Goal: Ask a question

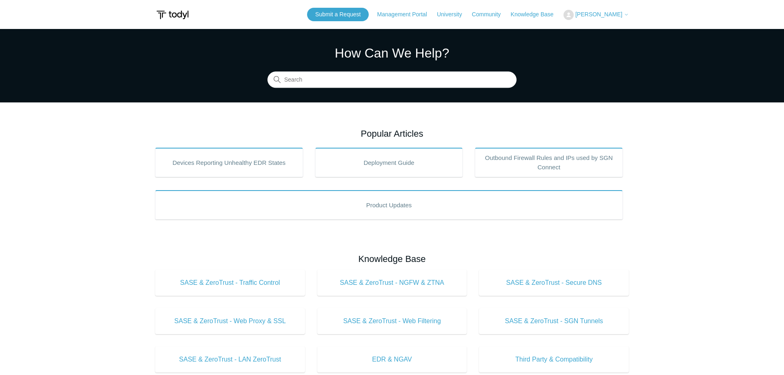
click at [608, 22] on header "Submit a Request Management Portal University Community Knowledge Base Adrienne…" at bounding box center [392, 14] width 474 height 29
click at [605, 16] on span "[PERSON_NAME]" at bounding box center [598, 14] width 47 height 7
click at [600, 36] on link "My Support Requests" at bounding box center [604, 32] width 80 height 14
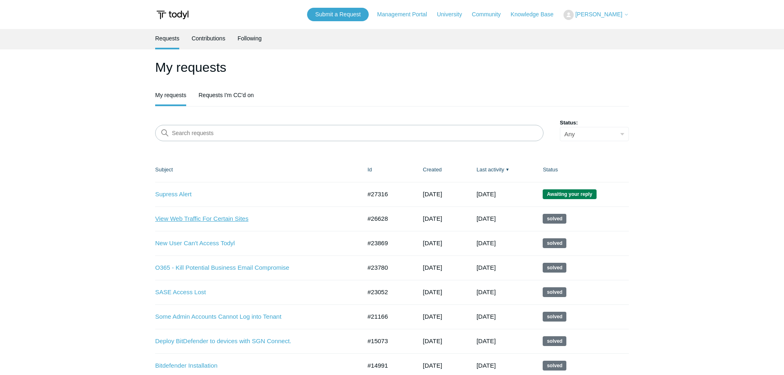
click at [194, 217] on link "View Web Traffic For Certain Sites" at bounding box center [252, 218] width 194 height 9
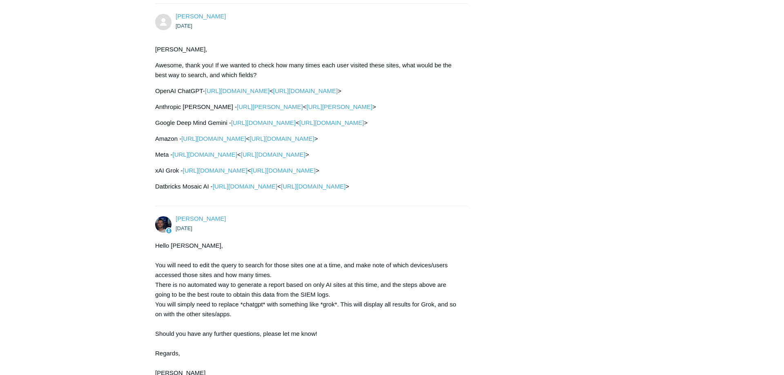
scroll to position [894, 0]
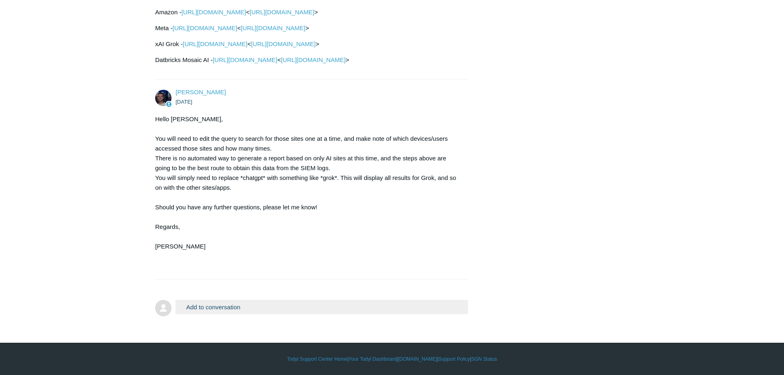
click at [235, 311] on button "Add to conversation" at bounding box center [322, 307] width 292 height 14
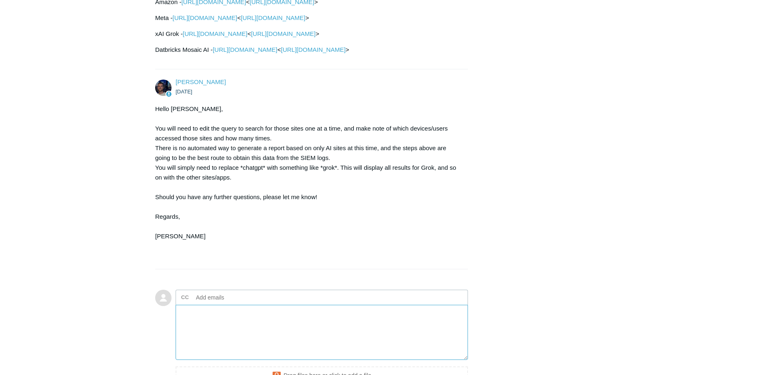
click at [229, 336] on textarea "Add your reply" at bounding box center [322, 332] width 292 height 55
click at [199, 352] on textarea "Hi Connor," at bounding box center [322, 332] width 292 height 55
click at [211, 333] on textarea "Hi Connor," at bounding box center [322, 332] width 292 height 55
click at [334, 344] on textarea "Hi Connor, We ran this search, and it looks like it may be missing some" at bounding box center [322, 332] width 292 height 55
click at [334, 335] on textarea "Hi Connor, We ran this search, and it looks like it may be missing some" at bounding box center [322, 332] width 292 height 55
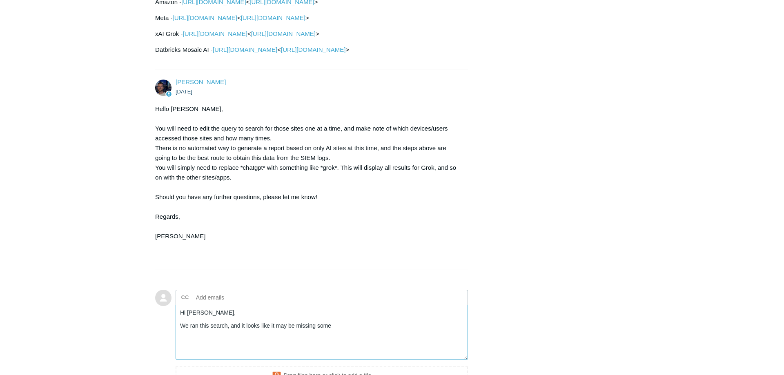
click at [339, 341] on textarea "Hi Connor, We ran this search, and it looks like it may be missing some" at bounding box center [322, 332] width 292 height 55
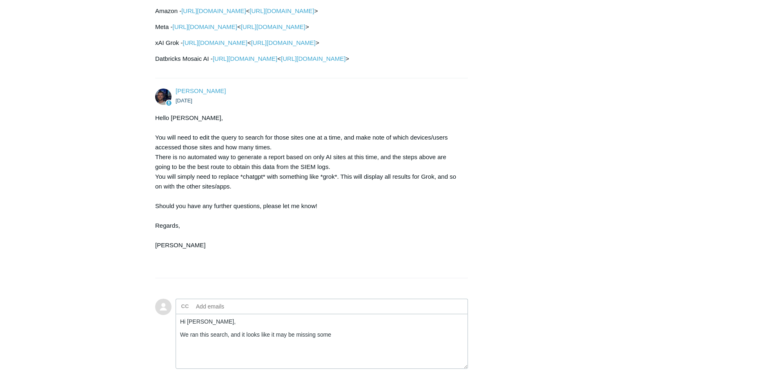
scroll to position [997, 0]
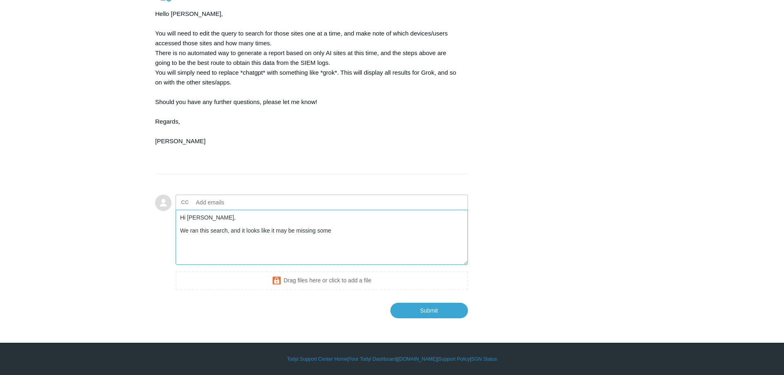
click at [361, 241] on textarea "Hi Connor, We ran this search, and it looks like it may be missing some" at bounding box center [322, 237] width 292 height 55
click at [226, 233] on textarea "Hi Connor, We ran this search, and it looks like it may be missing some" at bounding box center [322, 237] width 292 height 55
click at [258, 232] on textarea "Hi Connor, We ran this search above, and it looks like it may be missing some" at bounding box center [322, 237] width 292 height 55
drag, startPoint x: 248, startPoint y: 234, endPoint x: 424, endPoint y: 263, distance: 179.1
click at [424, 263] on textarea "Hi Connor, We ran this search above, and it looks like it may be missing some" at bounding box center [322, 237] width 292 height 55
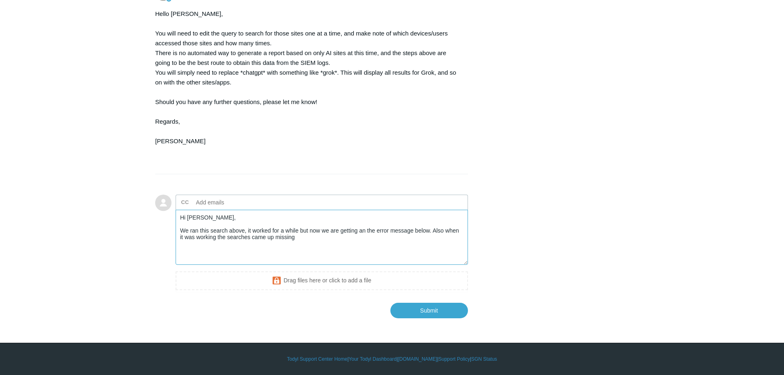
click at [319, 253] on textarea "Hi Connor, We ran this search above, it worked for a while but now we are getti…" at bounding box center [322, 237] width 292 height 55
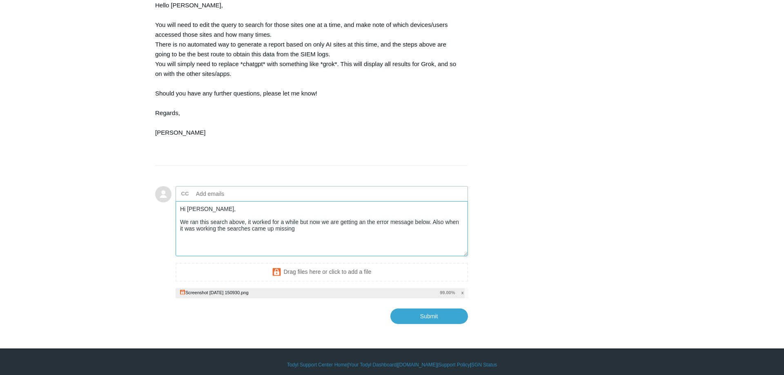
click at [430, 236] on textarea "Hi Connor, We ran this search above, it worked for a while but now we are getti…" at bounding box center [322, 228] width 292 height 55
click at [430, 231] on textarea "Hi Connor, We ran this search above, it worked for a while but now we are getti…" at bounding box center [322, 228] width 292 height 55
click at [430, 234] on textarea "Hi Connor, We ran this search above, it worked for a while but now we are getti…" at bounding box center [322, 228] width 292 height 55
click at [421, 245] on textarea "Hi Connor, We ran this search above, it worked for a while but now we are getti…" at bounding box center [322, 228] width 292 height 55
click at [462, 233] on textarea "Hi Connor, We ran this search above, it worked for a while but now we are getti…" at bounding box center [322, 228] width 292 height 55
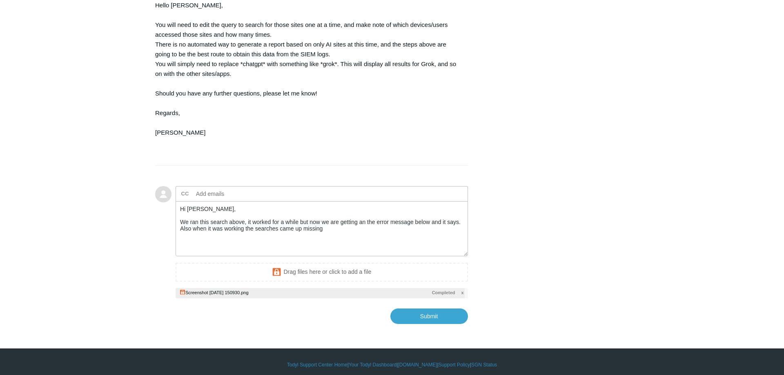
click at [321, 239] on textarea "Hi Connor, We ran this search above, it worked for a while but now we are getti…" at bounding box center [322, 228] width 292 height 55
click at [326, 245] on textarea "Hi Connor, We ran this search above, it worked for a while but now we are getti…" at bounding box center [322, 228] width 292 height 55
click at [217, 248] on textarea "Hi Connor, We ran this search above, it worked for a while but now we are getti…" at bounding box center [322, 228] width 292 height 55
click at [360, 240] on textarea "Hi Connor, We ran this search above, it worked for a while but now we are getti…" at bounding box center [322, 228] width 292 height 55
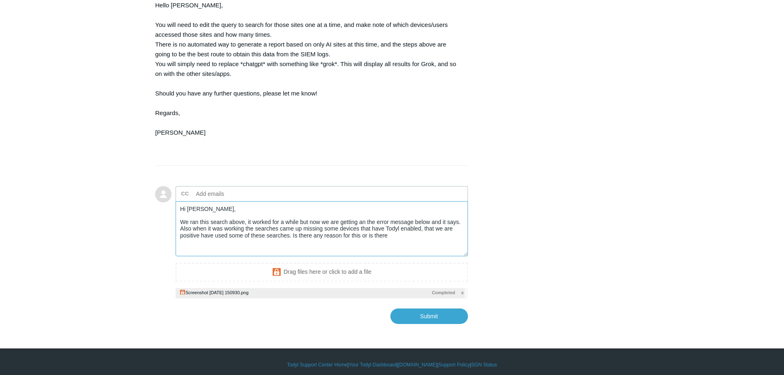
click at [403, 245] on textarea "Hi Connor, We ran this search above, it worked for a while but now we are getti…" at bounding box center [322, 228] width 292 height 55
click at [208, 256] on textarea "Hi Connor, We ran this search above, it worked for a while but now we are getti…" at bounding box center [322, 228] width 292 height 55
drag, startPoint x: 180, startPoint y: 232, endPoint x: 274, endPoint y: 319, distance: 128.6
click at [274, 256] on textarea "Hi Connor, We ran this search above, it worked for a while but now we are getti…" at bounding box center [322, 228] width 292 height 55
paste textarea "e search as discussed, and it worked initially, but now we’re getting the error…"
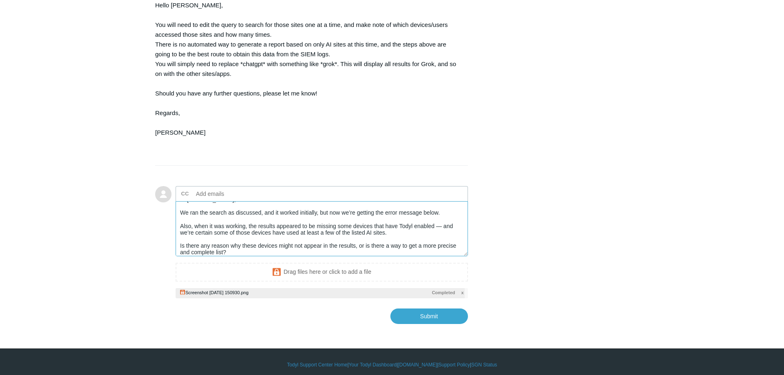
scroll to position [0, 0]
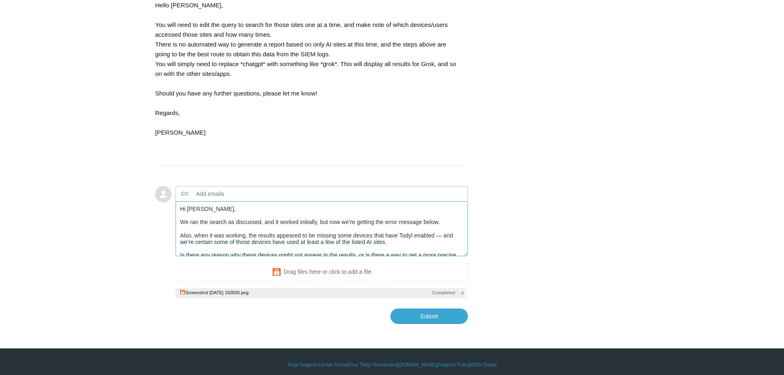
click at [442, 249] on textarea "Hi Connor, We ran the search as discussed, and it worked initially, but now we’…" at bounding box center [322, 228] width 292 height 55
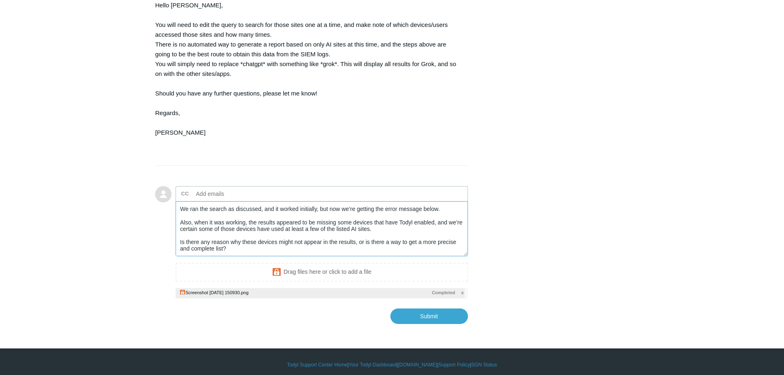
click at [383, 256] on textarea "Hi Connor, We ran the search as discussed, and it worked initially, but now we’…" at bounding box center [322, 228] width 292 height 55
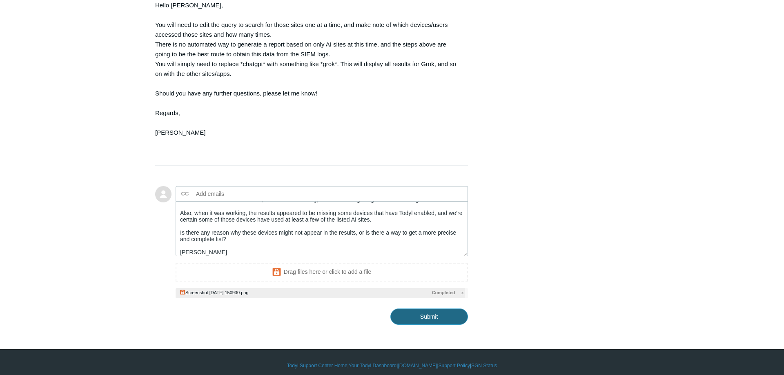
click at [457, 325] on input "Submit" at bounding box center [429, 317] width 78 height 16
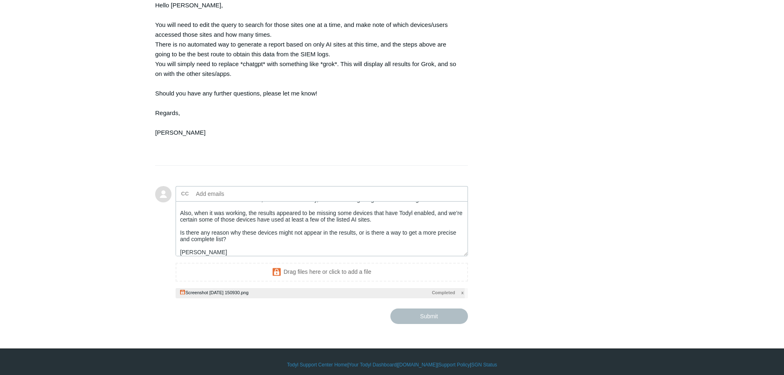
type textarea "Hi Connor, We ran the search as discussed, and it worked initially, but now we’…"
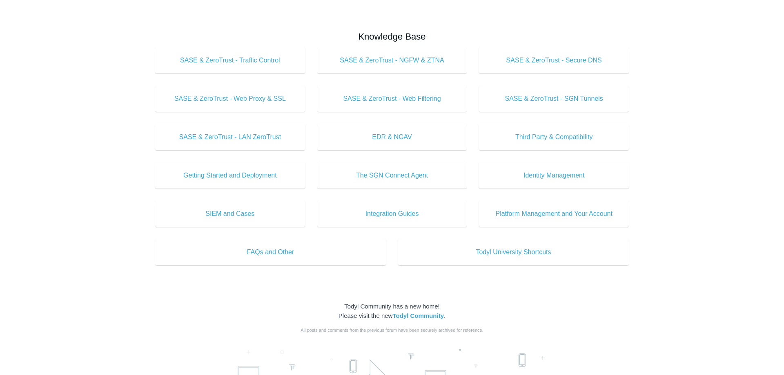
scroll to position [254, 0]
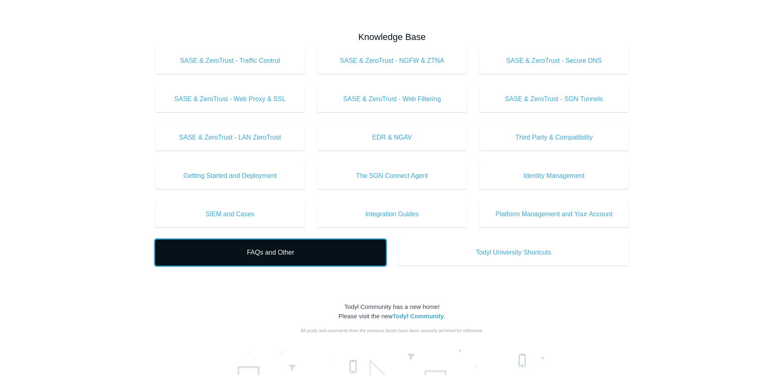
click at [287, 261] on link "FAQs and Other" at bounding box center [270, 253] width 231 height 26
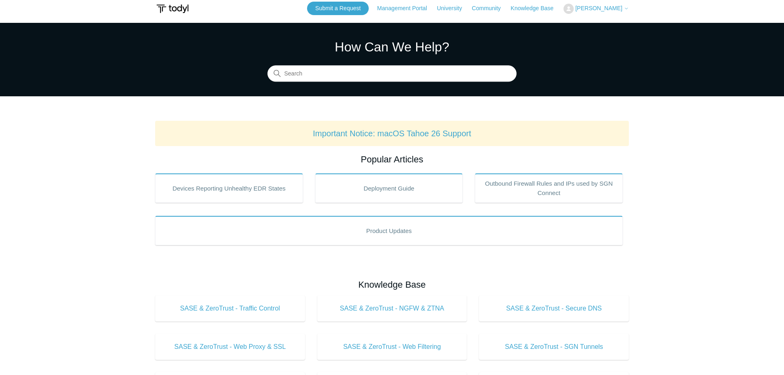
scroll to position [0, 0]
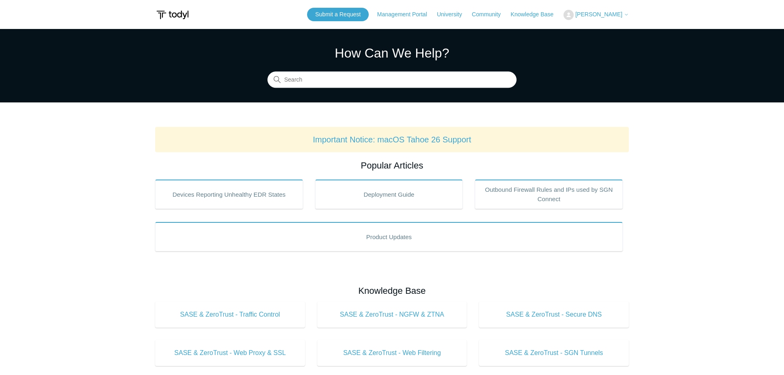
click at [601, 14] on span "[PERSON_NAME]" at bounding box center [598, 14] width 47 height 7
click at [532, 13] on link "Knowledge Base" at bounding box center [536, 14] width 51 height 9
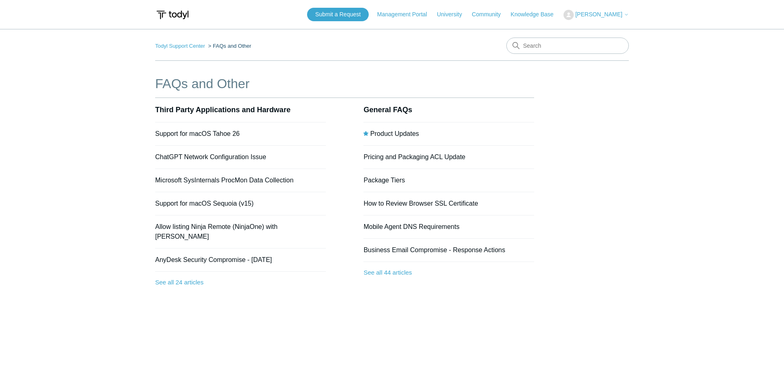
click at [35, 13] on body "Skip to main content Submit a Request Management Portal University Community Kn…" at bounding box center [392, 212] width 784 height 424
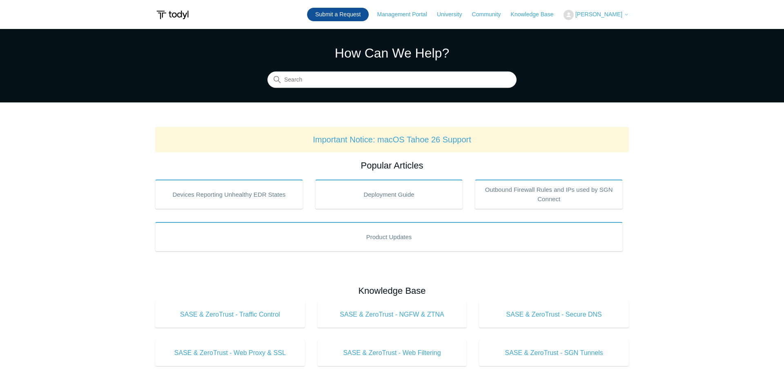
click at [350, 15] on link "Submit a Request" at bounding box center [338, 14] width 62 height 13
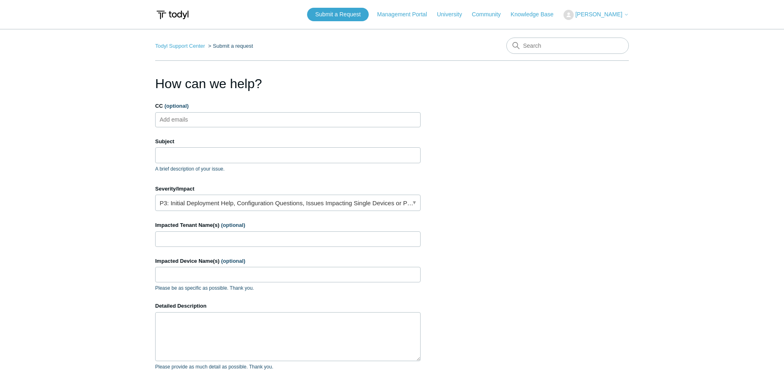
click at [230, 123] on ul "Add emails" at bounding box center [287, 119] width 265 height 15
click at [220, 160] on input "Subject" at bounding box center [287, 155] width 265 height 16
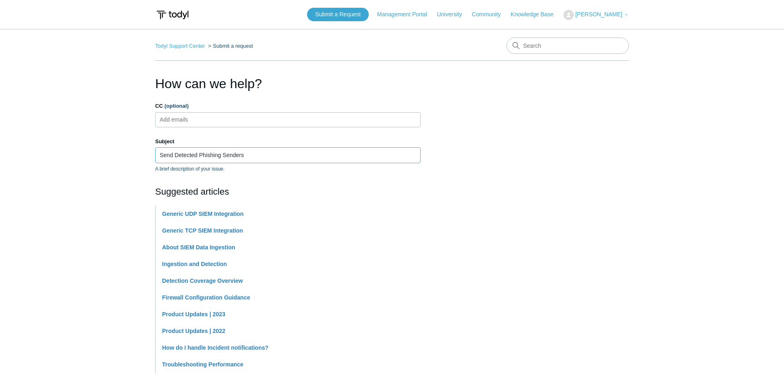
type input "Send Detected Phishing Senders"
click at [74, 188] on main "Todyl Support Center Submit a request How can we help? CC (optional) Add emails…" at bounding box center [392, 339] width 784 height 620
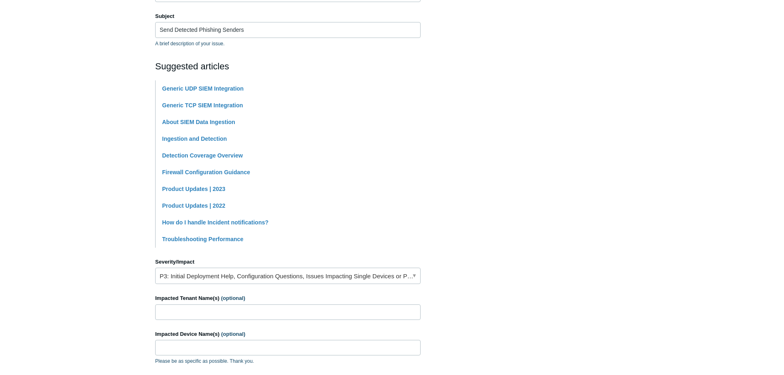
scroll to position [126, 0]
click at [211, 274] on link "P3: Initial Deployment Help, Configuration Questions, Issues Impacting Single D…" at bounding box center [287, 275] width 265 height 16
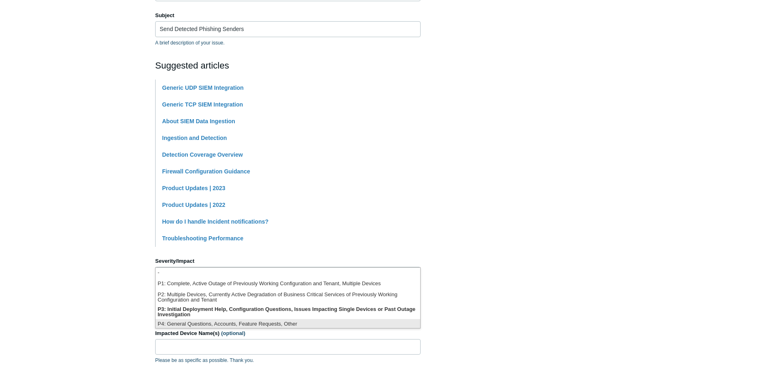
click at [222, 321] on li "P4: General Questions, Accounts, Feature Requests, Other" at bounding box center [288, 324] width 265 height 11
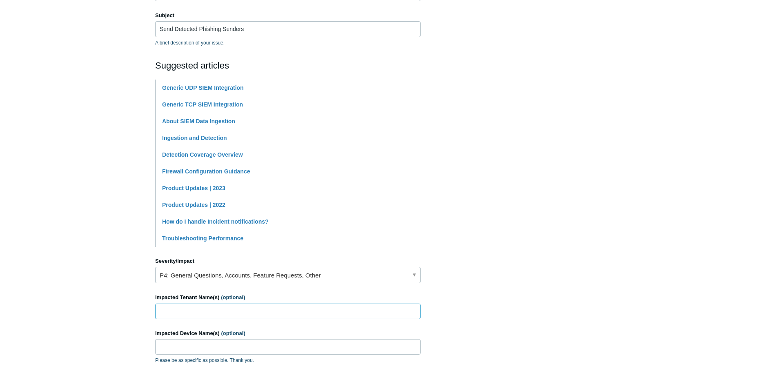
click at [211, 309] on input "Impacted Tenant Name(s) (optional)" at bounding box center [287, 312] width 265 height 16
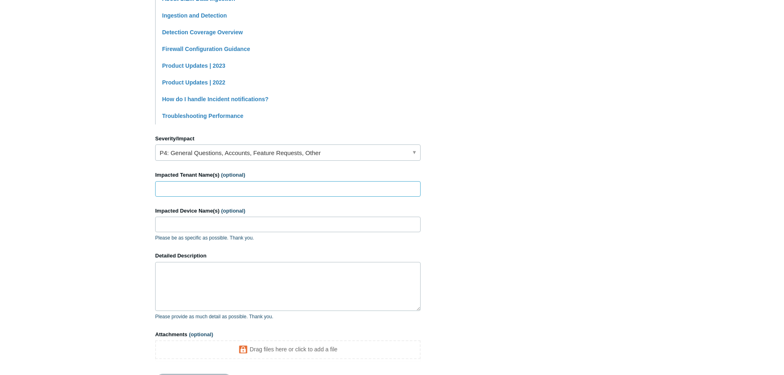
scroll to position [277, 0]
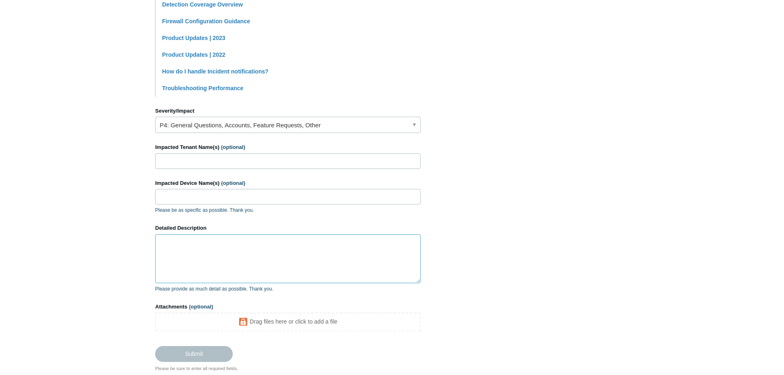
click at [207, 257] on textarea "Detailed Description" at bounding box center [287, 258] width 265 height 49
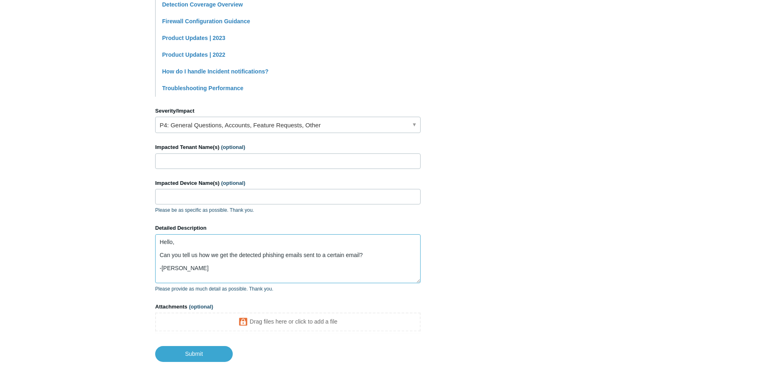
drag, startPoint x: 327, startPoint y: 258, endPoint x: 350, endPoint y: 261, distance: 23.5
click at [350, 261] on textarea "Hello, Can you tell us how we get the detected phishing emails sent to a certai…" at bounding box center [287, 258] width 265 height 49
type textarea "Hello, Can you tell us how we get the detected phishing emails sent to our NOC …"
click at [181, 350] on input "Submit" at bounding box center [194, 354] width 78 height 16
